Goal: Task Accomplishment & Management: Manage account settings

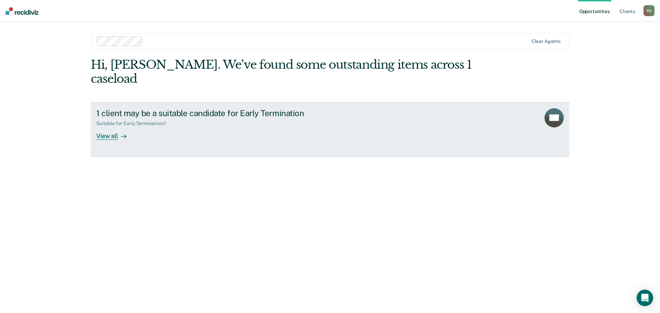
click at [113, 126] on div "View all" at bounding box center [115, 132] width 38 height 13
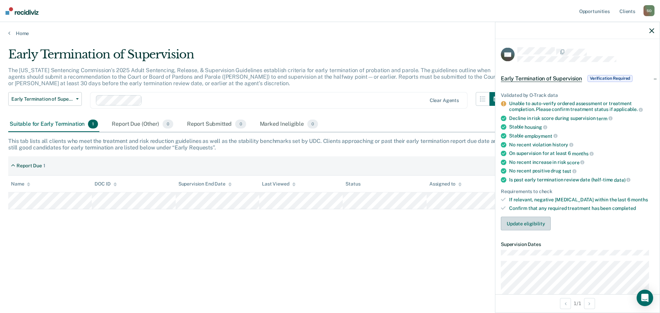
click at [517, 222] on button "Update eligibility" at bounding box center [526, 224] width 50 height 14
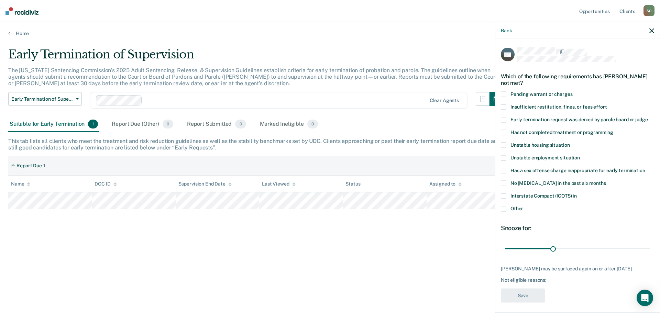
click at [503, 120] on span at bounding box center [503, 119] width 5 height 5
click at [648, 117] on input "Early termination request was denied by parole board or judge" at bounding box center [648, 117] width 0 height 0
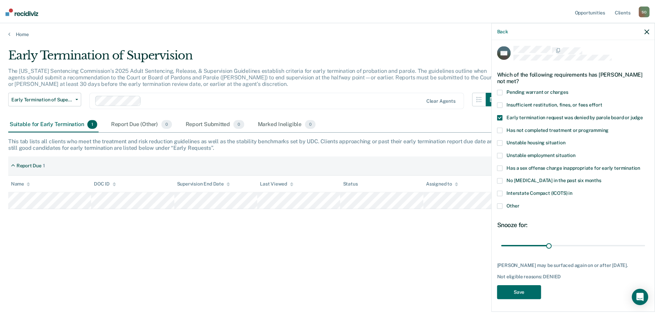
scroll to position [3, 0]
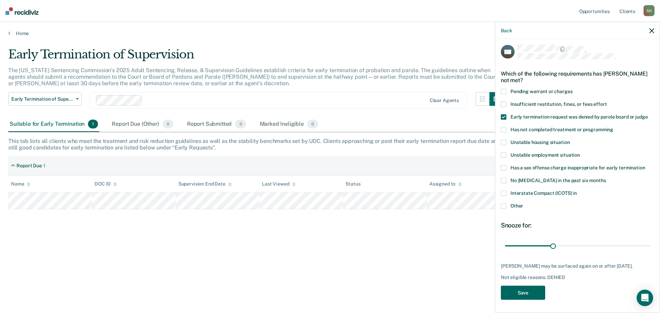
click at [525, 293] on button "Save" at bounding box center [523, 293] width 44 height 14
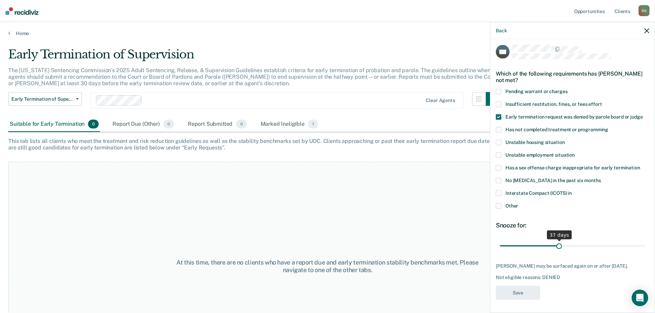
type input "38"
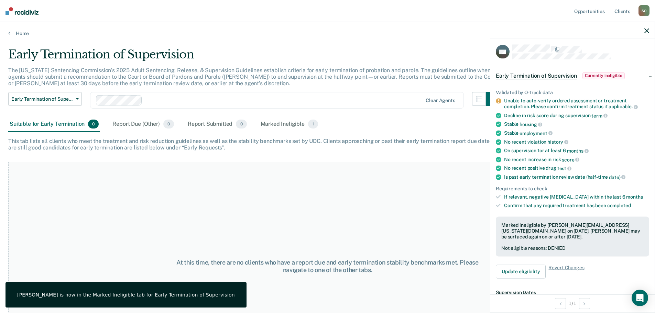
drag, startPoint x: 547, startPoint y: 246, endPoint x: 582, endPoint y: 247, distance: 35.1
